Goal: Task Accomplishment & Management: Manage account settings

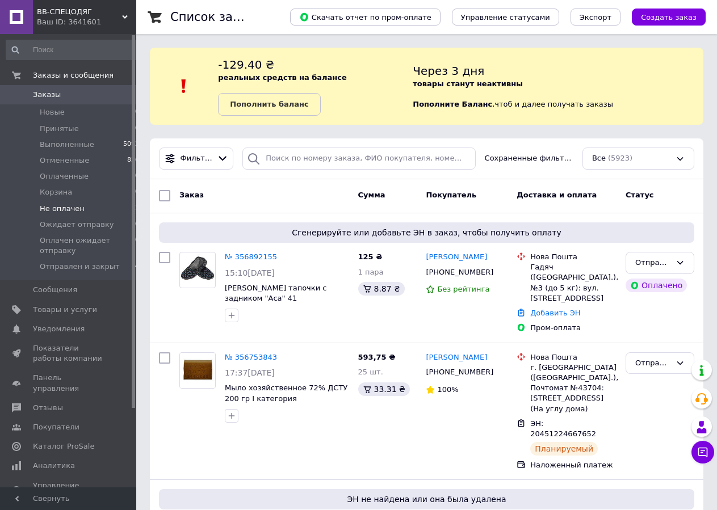
click at [58, 208] on span "Не оплачен" at bounding box center [62, 209] width 45 height 10
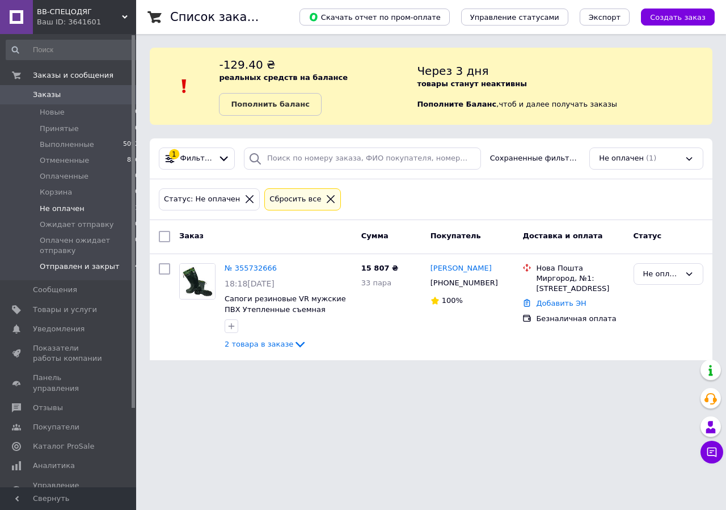
click at [62, 264] on span "Отправлен и закрыт" at bounding box center [80, 267] width 80 height 10
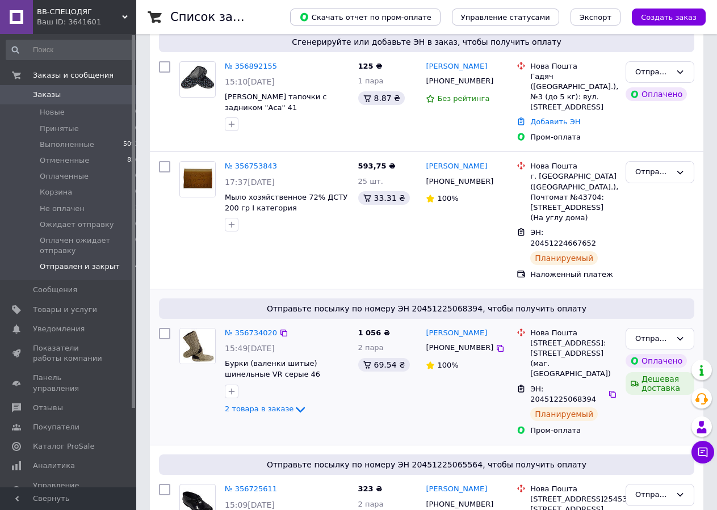
scroll to position [284, 0]
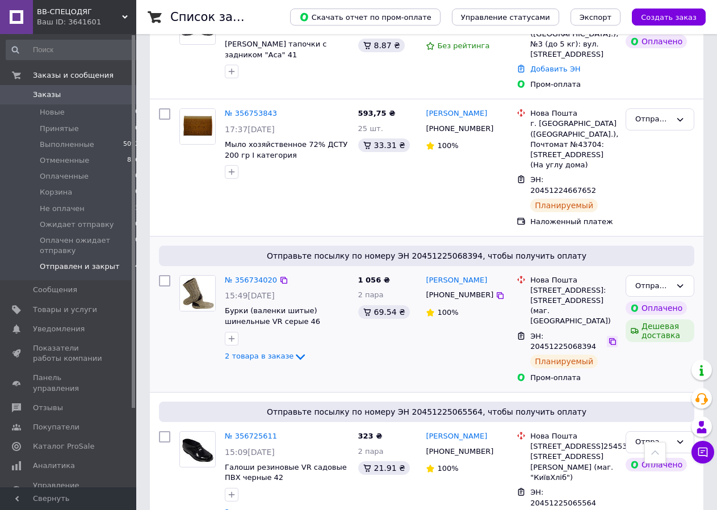
click at [608, 337] on icon at bounding box center [612, 341] width 9 height 9
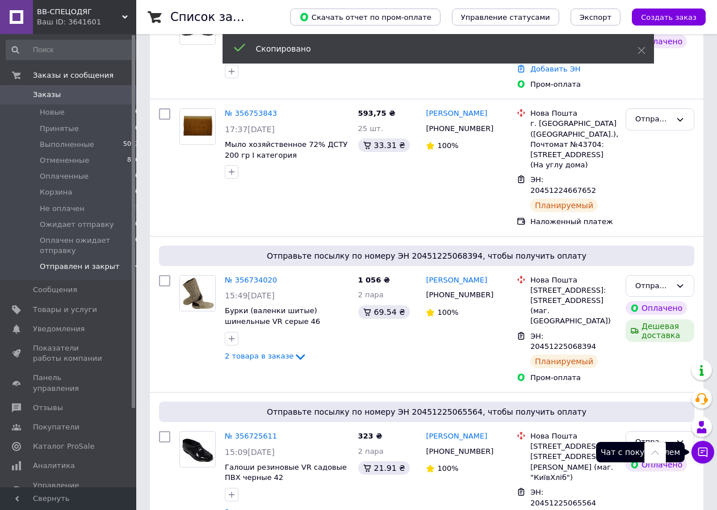
click at [705, 452] on icon at bounding box center [702, 452] width 11 height 11
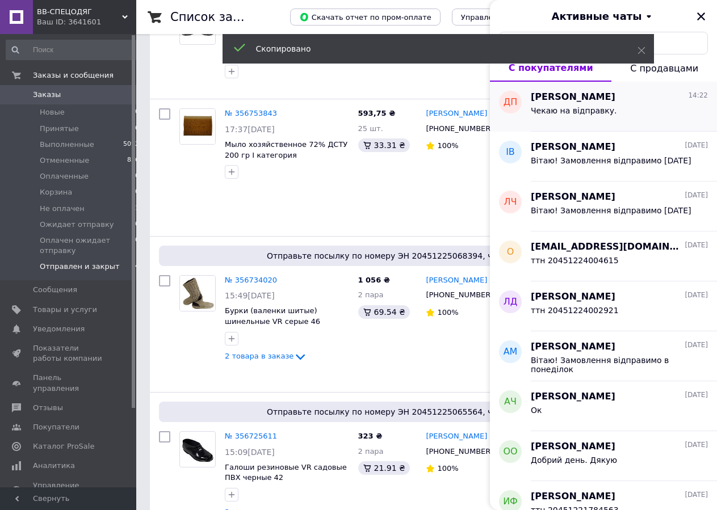
click at [587, 107] on span "Чекаю на відправку." at bounding box center [574, 110] width 86 height 9
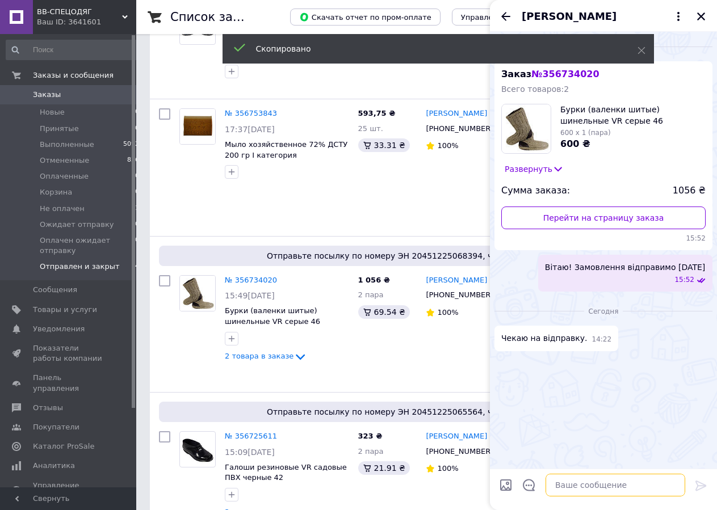
click at [600, 488] on textarea at bounding box center [615, 485] width 140 height 23
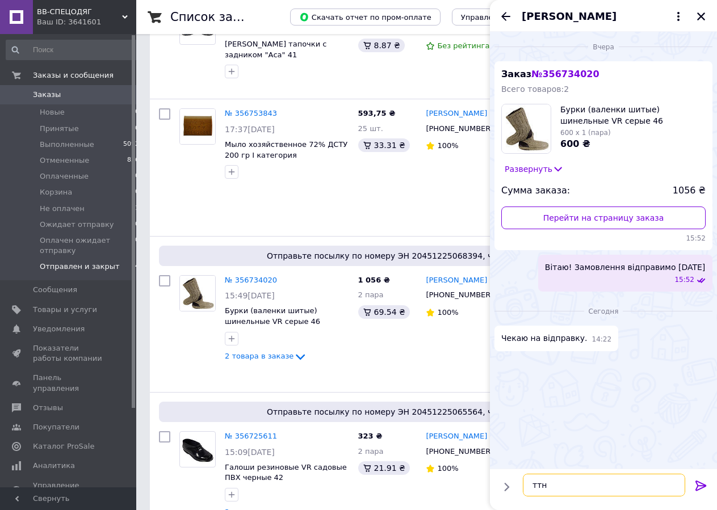
paste textarea "20451225068394"
type textarea "ттн 20451225068394"
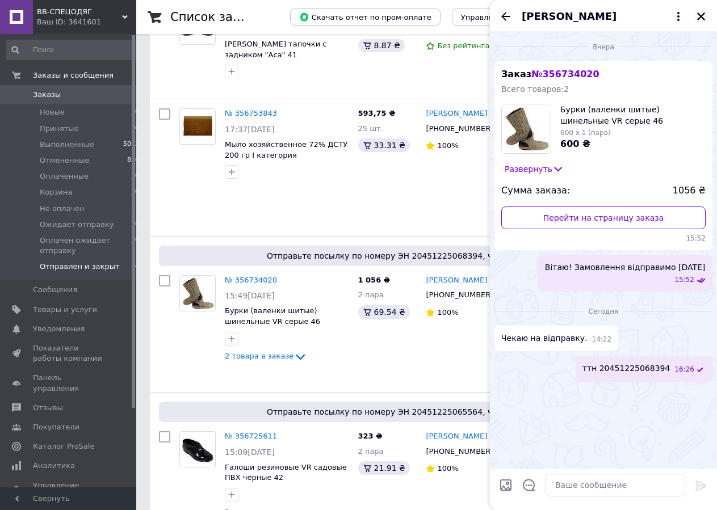
click at [704, 18] on icon "Закрыть" at bounding box center [701, 16] width 10 height 10
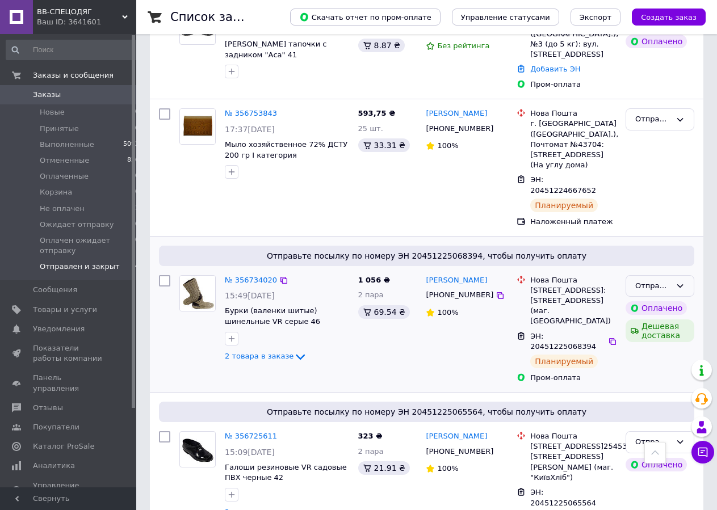
click at [670, 280] on div "Отправлен и закрыт" at bounding box center [653, 286] width 36 height 12
click at [661, 320] on li "Выполнен" at bounding box center [660, 330] width 68 height 21
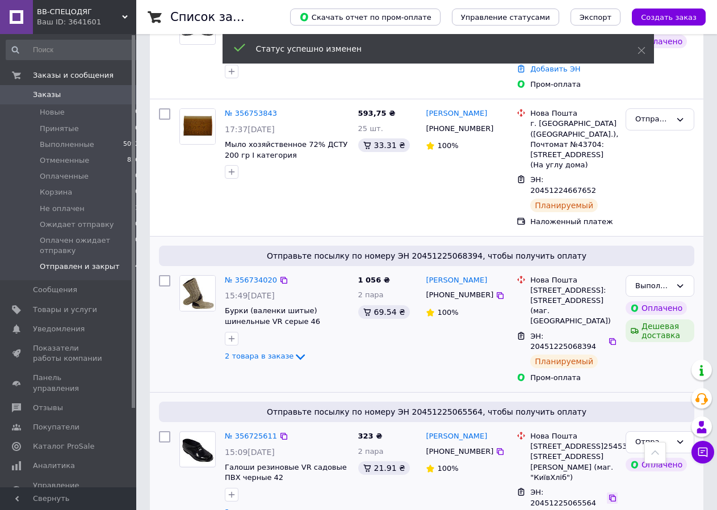
click at [608, 494] on icon at bounding box center [612, 498] width 9 height 9
click at [707, 455] on icon at bounding box center [703, 453] width 10 height 10
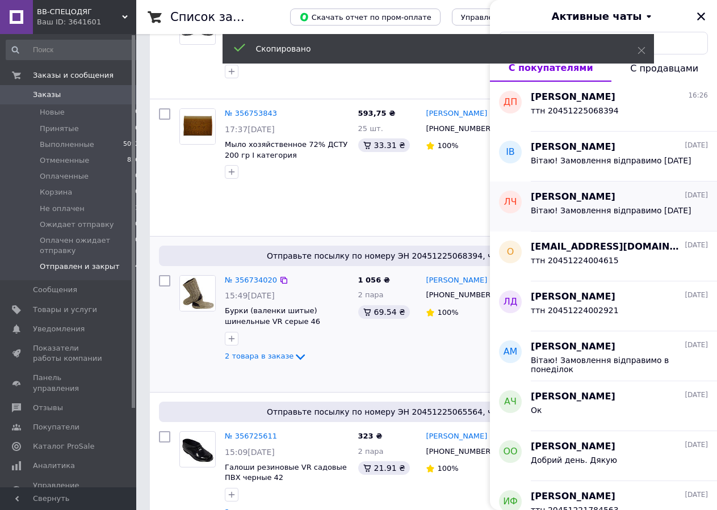
click at [627, 209] on span "Вітаю! Замовлення відправимо [DATE]" at bounding box center [611, 210] width 160 height 9
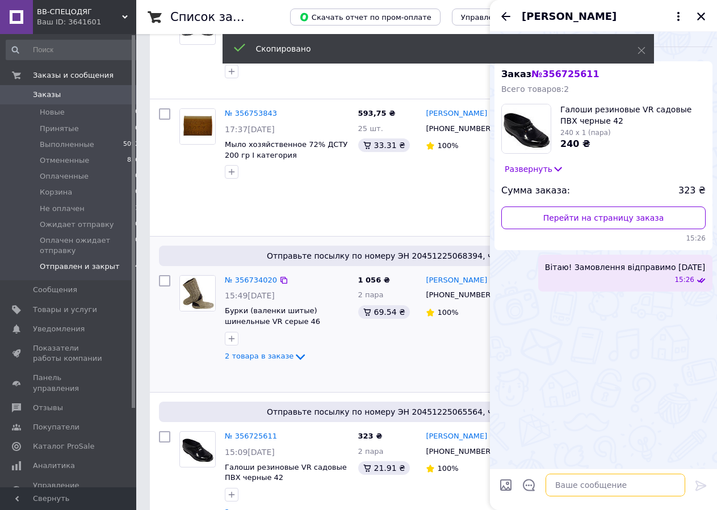
click at [591, 481] on textarea at bounding box center [615, 485] width 140 height 23
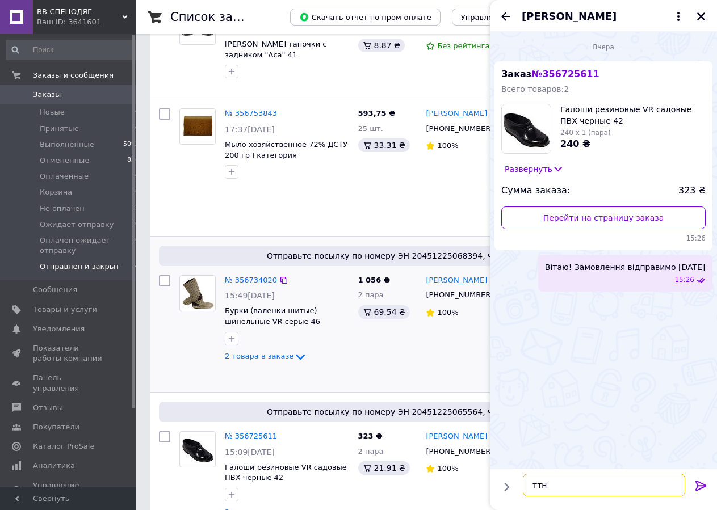
paste textarea "20451225065564"
type textarea "ттн 20451225065564"
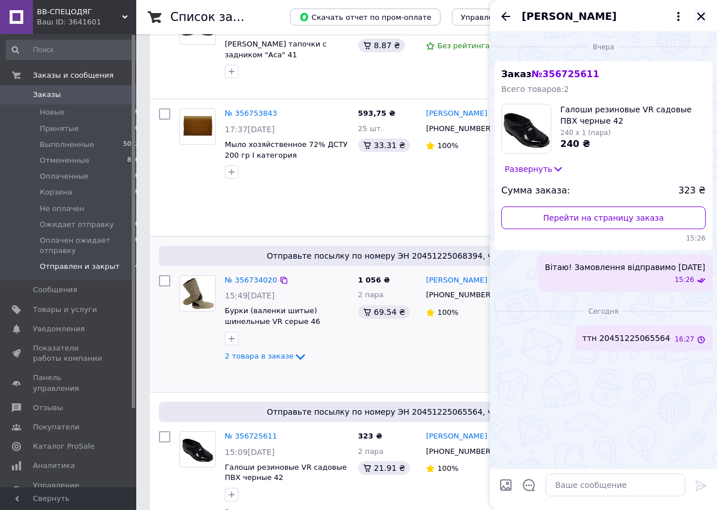
click at [701, 18] on icon "Закрыть" at bounding box center [701, 16] width 10 height 10
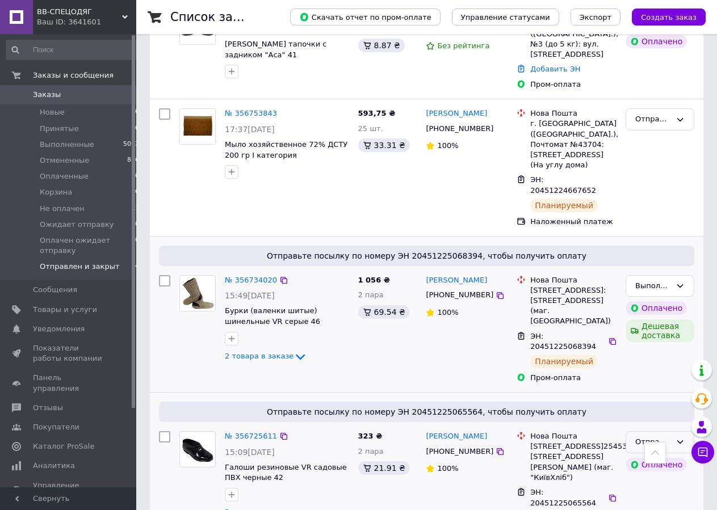
click at [654, 436] on div "Отправлен и закрыт" at bounding box center [653, 442] width 36 height 12
click at [672, 460] on li "Выполнен" at bounding box center [660, 470] width 68 height 21
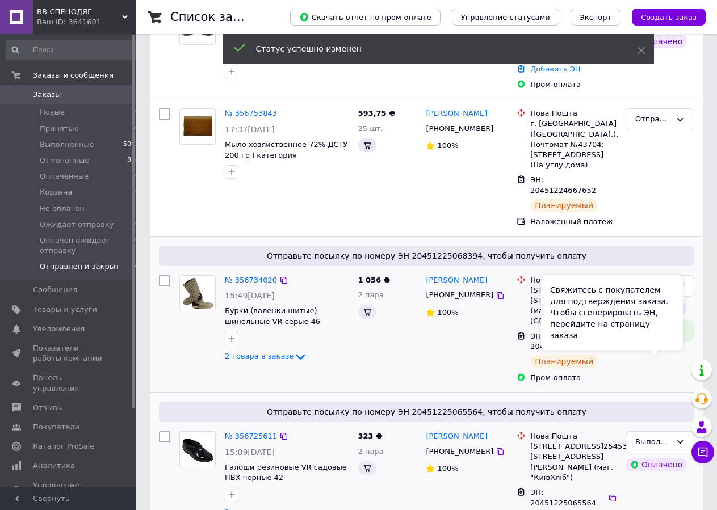
scroll to position [225, 0]
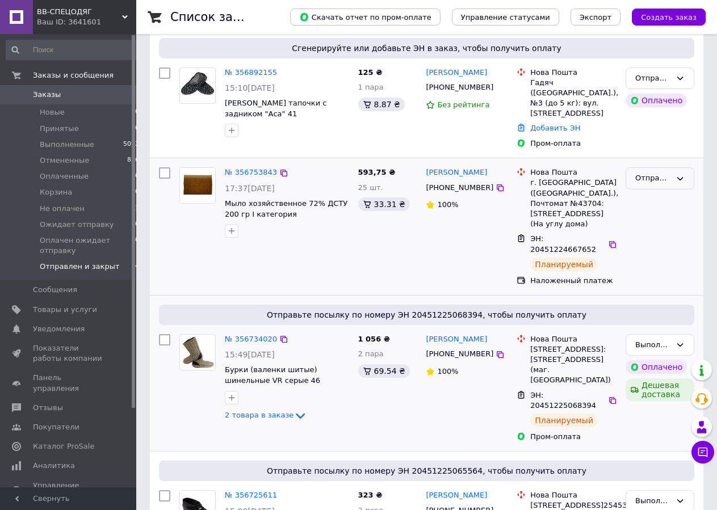
click at [649, 173] on div "Отправлен и закрыт" at bounding box center [653, 179] width 36 height 12
click at [639, 216] on li "Выполнен" at bounding box center [660, 222] width 68 height 21
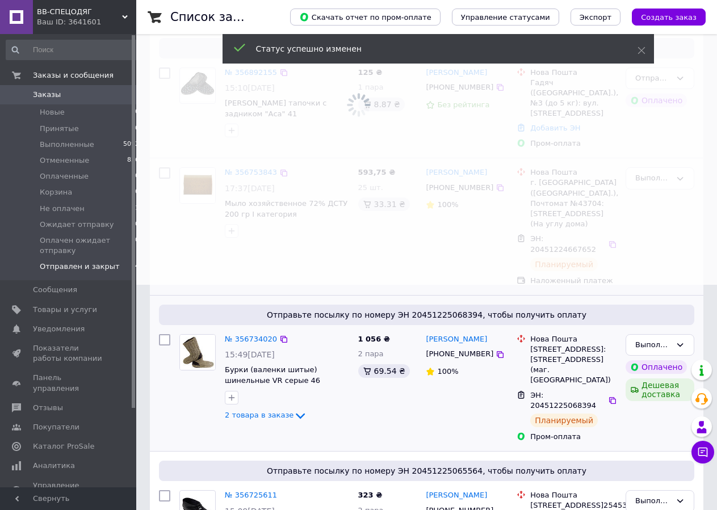
scroll to position [0, 0]
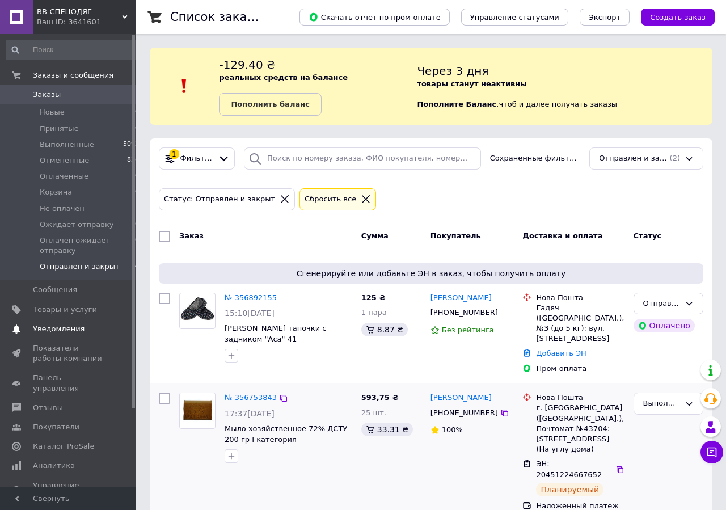
click at [53, 326] on span "Уведомления" at bounding box center [59, 329] width 52 height 10
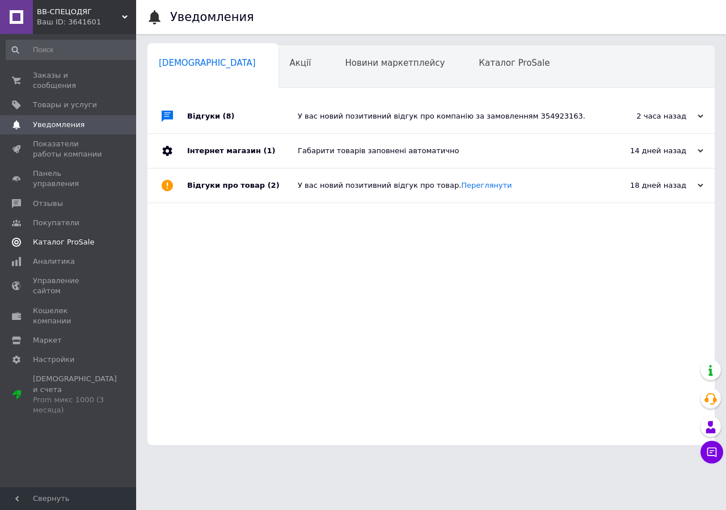
click at [56, 237] on span "Каталог ProSale" at bounding box center [63, 242] width 61 height 10
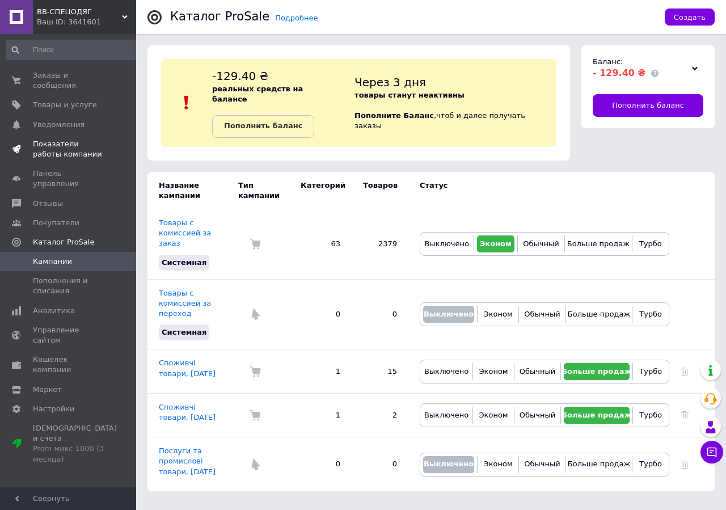
click at [61, 139] on span "Показатели работы компании" at bounding box center [69, 149] width 72 height 20
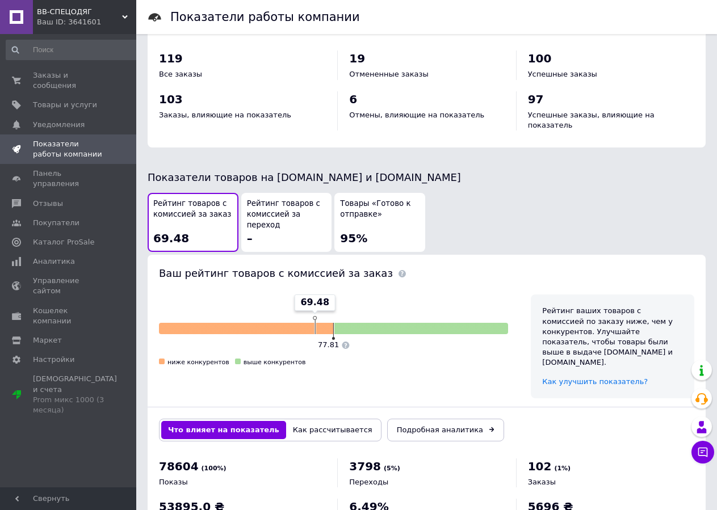
scroll to position [527, 0]
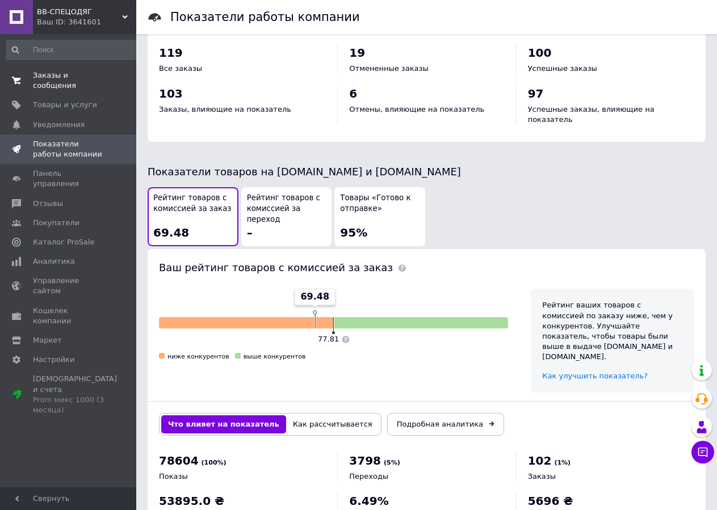
click at [39, 70] on link "Заказы и сообщения 0 0" at bounding box center [73, 81] width 146 height 30
